Goal: Task Accomplishment & Management: Use online tool/utility

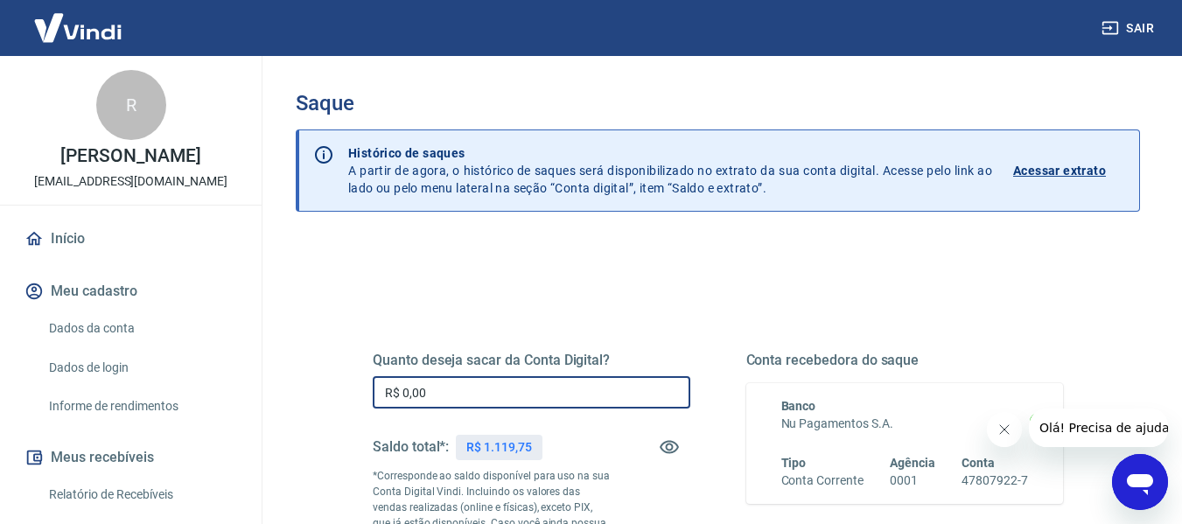
click at [485, 389] on input "R$ 0,00" at bounding box center [532, 392] width 318 height 32
click at [485, 390] on input "R$ 0,00" at bounding box center [532, 392] width 318 height 32
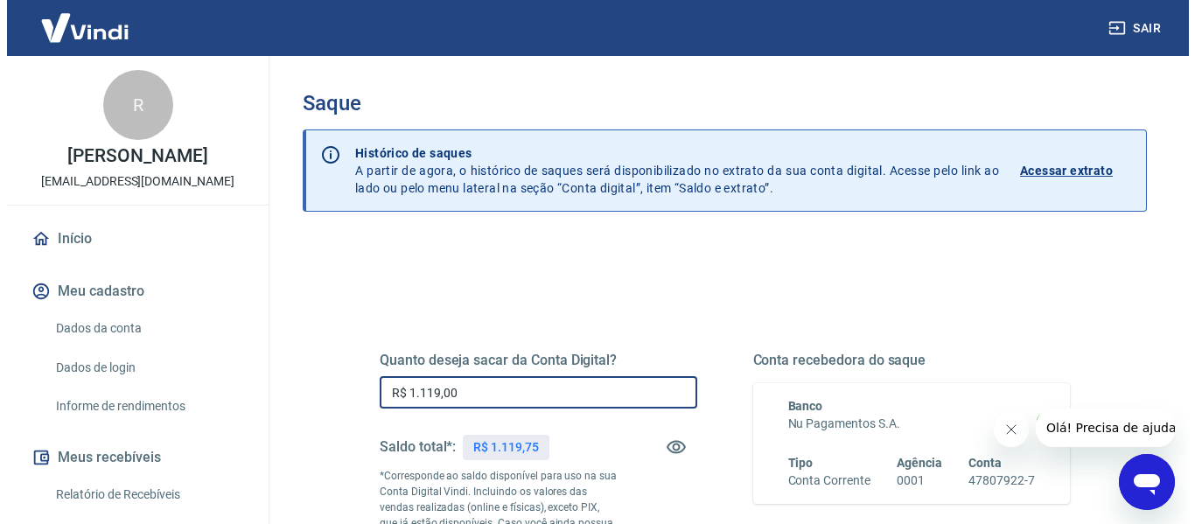
scroll to position [262, 0]
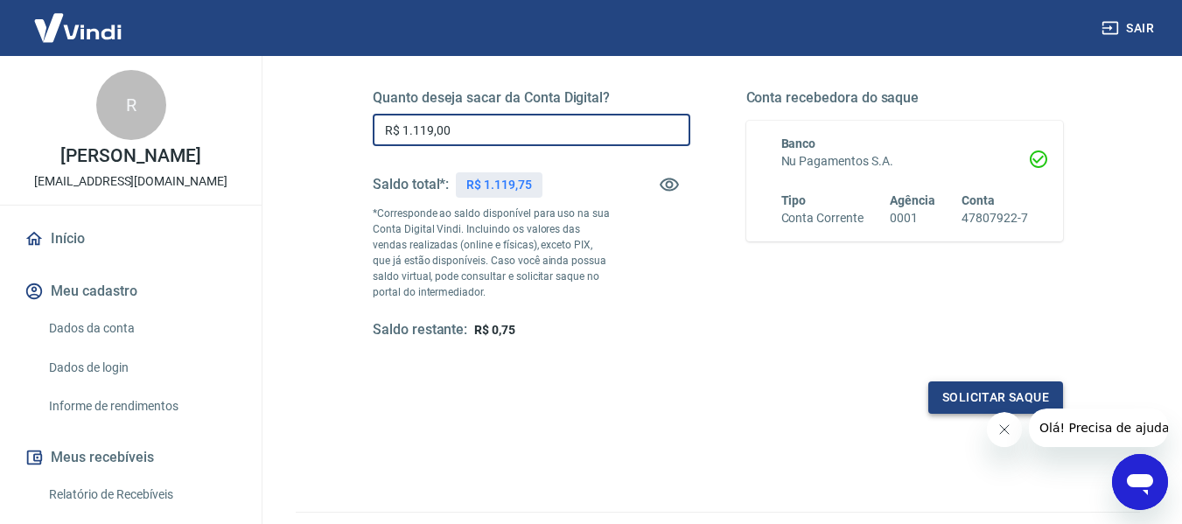
type input "R$ 1.119,00"
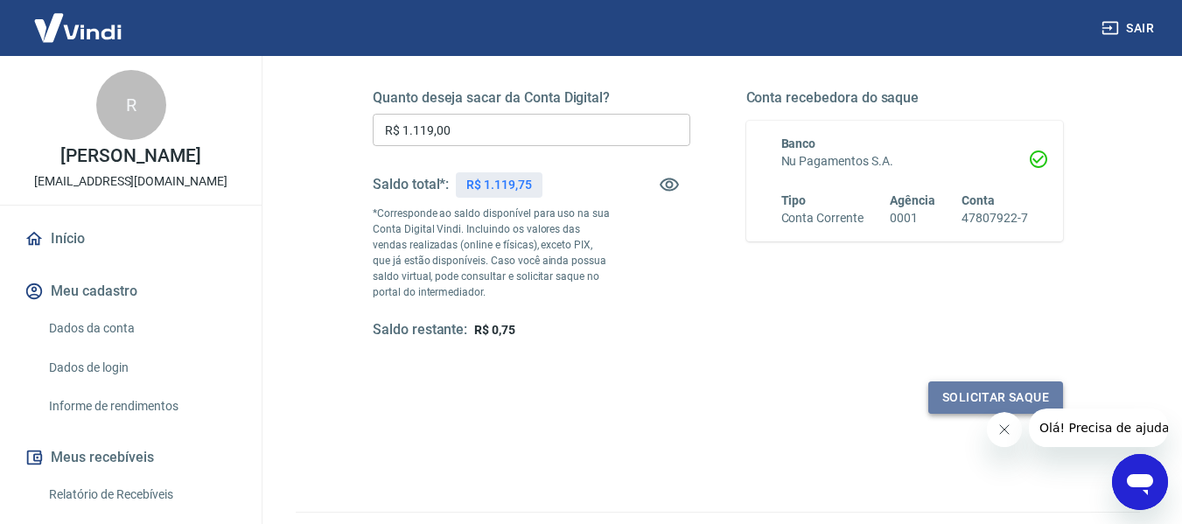
click at [979, 394] on button "Solicitar saque" at bounding box center [995, 397] width 135 height 32
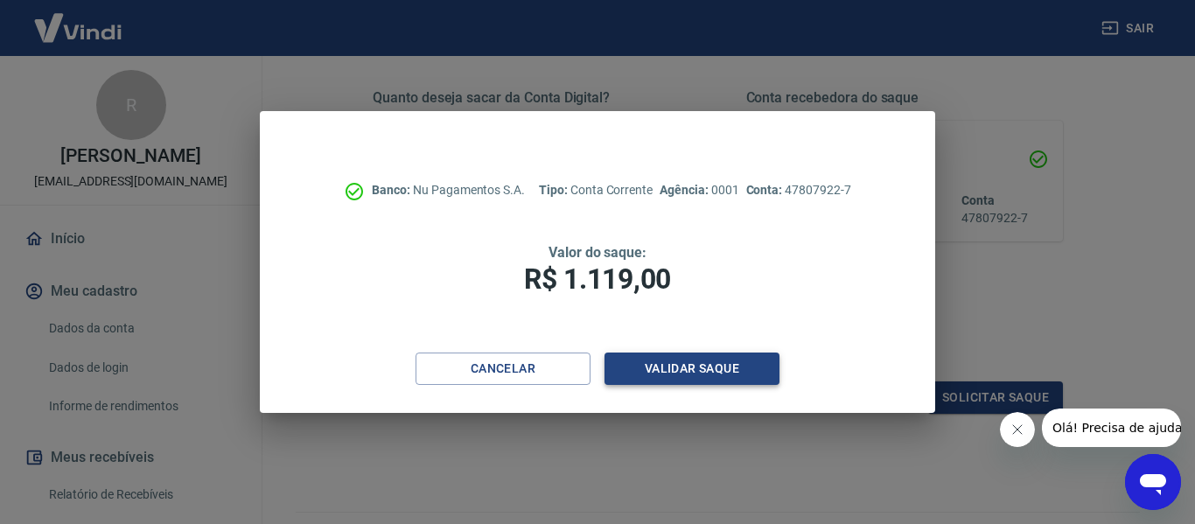
click at [731, 371] on button "Validar saque" at bounding box center [692, 369] width 175 height 32
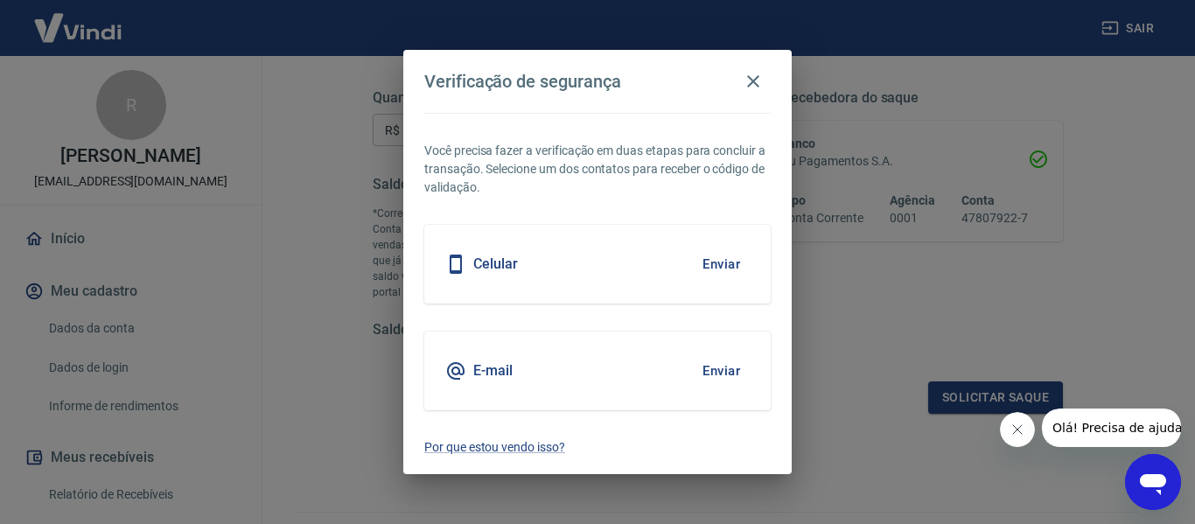
click at [716, 264] on button "Enviar" at bounding box center [721, 264] width 57 height 37
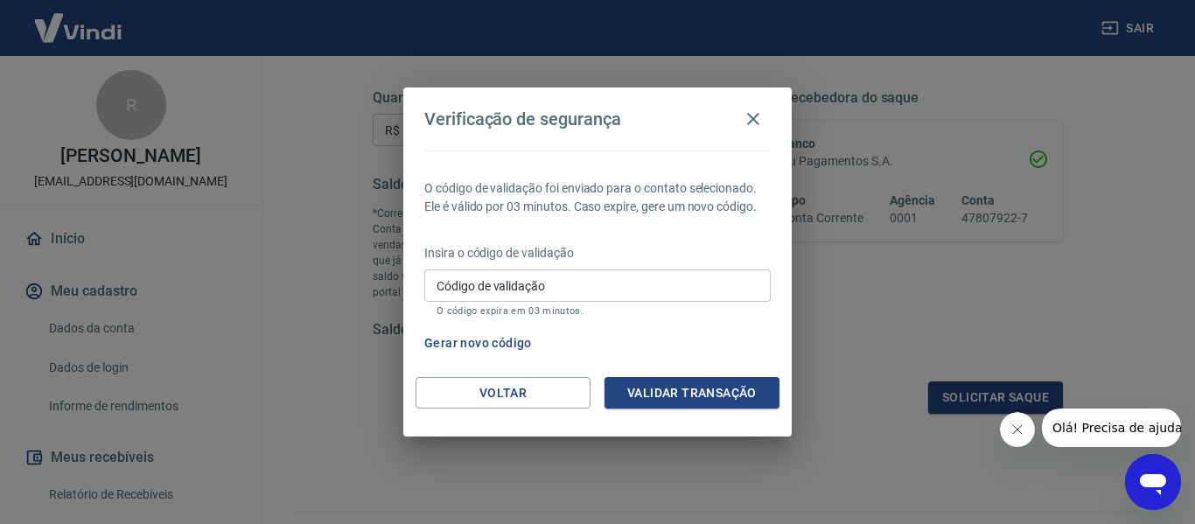
click at [503, 288] on input "Código de validação" at bounding box center [597, 285] width 346 height 32
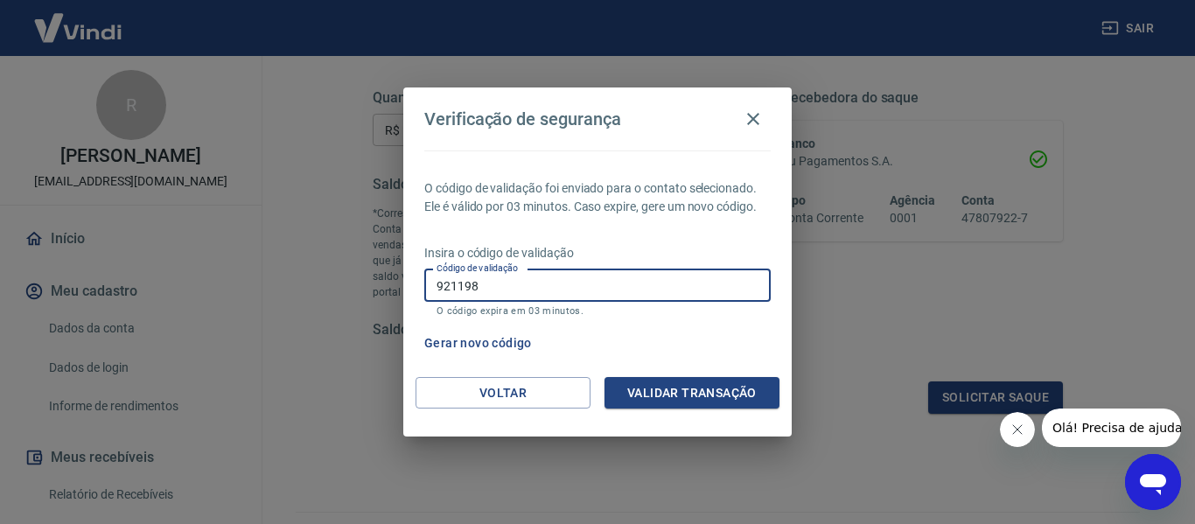
type input "921198"
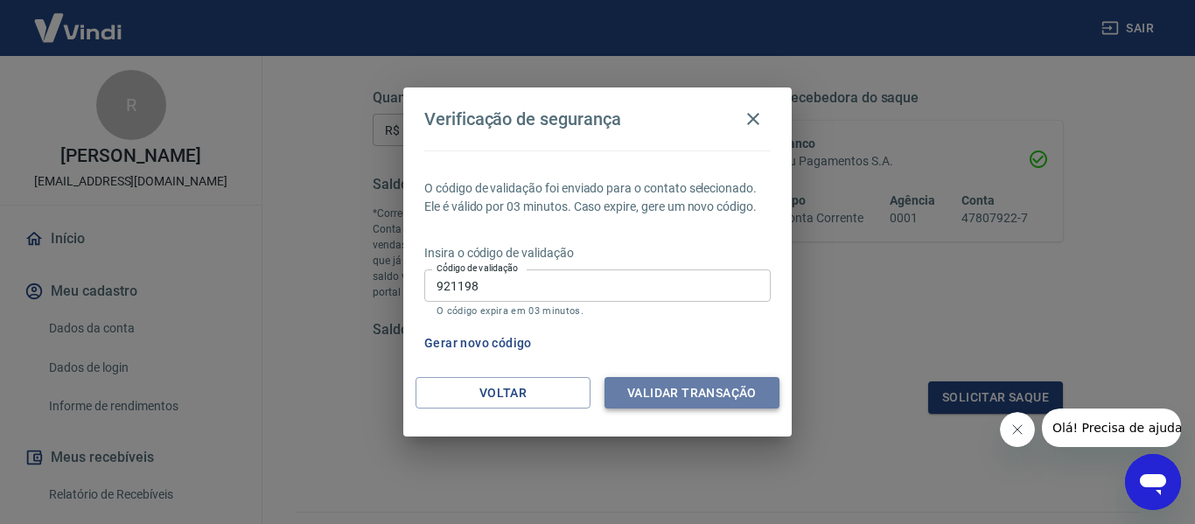
click at [731, 400] on button "Validar transação" at bounding box center [692, 393] width 175 height 32
